Goal: Transaction & Acquisition: Purchase product/service

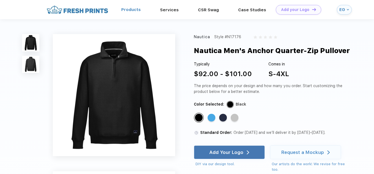
click at [136, 12] on link "Products" at bounding box center [131, 9] width 20 height 5
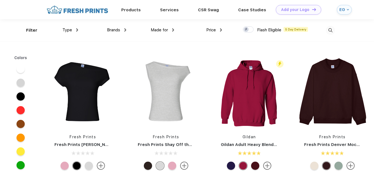
scroll to position [0, 0]
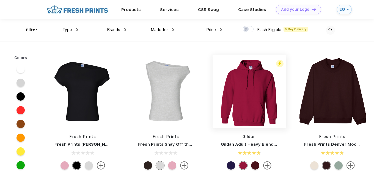
click at [259, 100] on img at bounding box center [249, 91] width 73 height 73
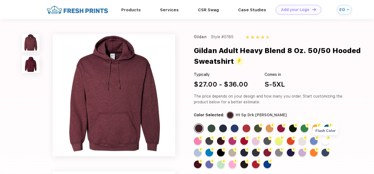
click at [326, 142] on div "Flash Color" at bounding box center [326, 141] width 8 height 8
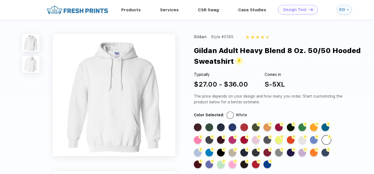
click at [293, 8] on div "Design Tool" at bounding box center [294, 9] width 23 height 5
click at [114, 84] on img at bounding box center [114, 95] width 122 height 122
click at [312, 8] on link "Add your Logo Design Tool" at bounding box center [298, 10] width 40 height 10
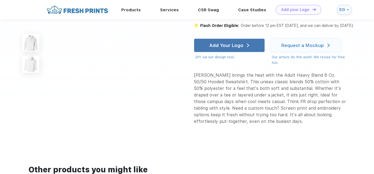
scroll to position [264, 0]
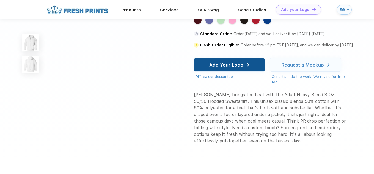
click at [249, 64] on img at bounding box center [248, 65] width 2 height 4
